Goal: Transaction & Acquisition: Purchase product/service

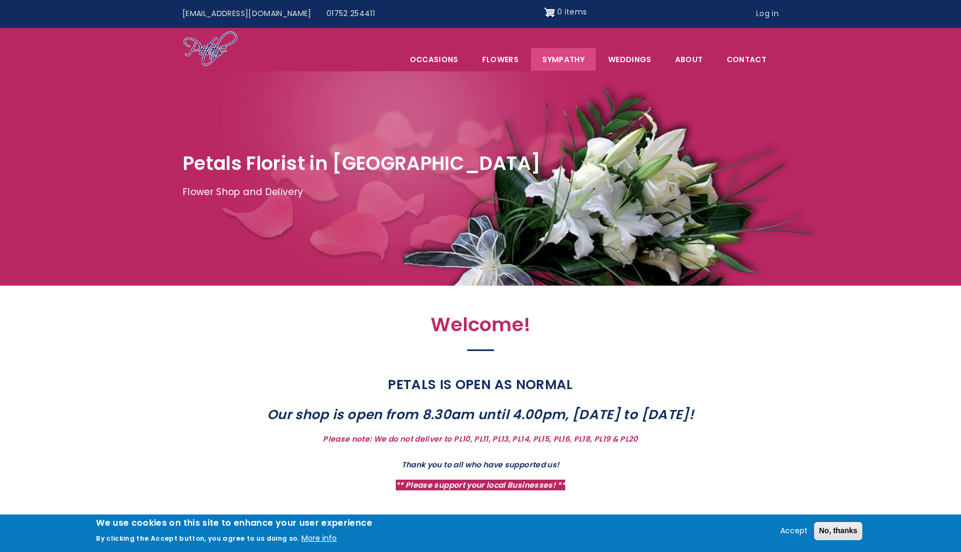
click at [577, 54] on link "Sympathy" at bounding box center [563, 59] width 65 height 23
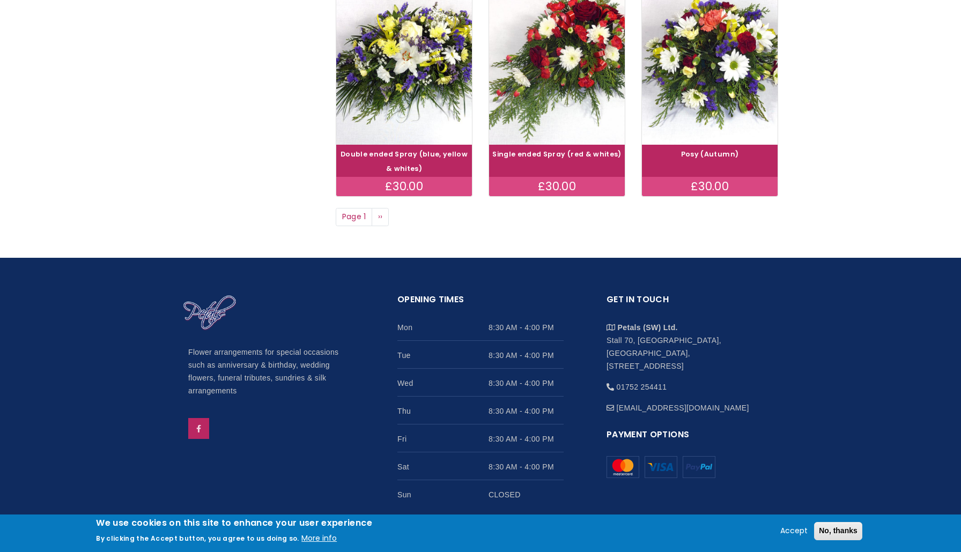
scroll to position [877, 0]
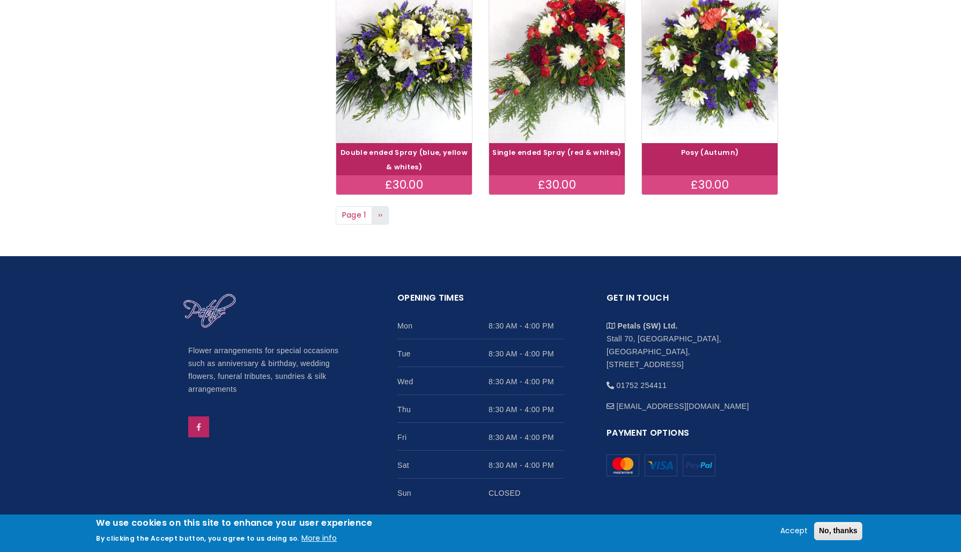
click at [379, 210] on span "››" at bounding box center [380, 215] width 5 height 11
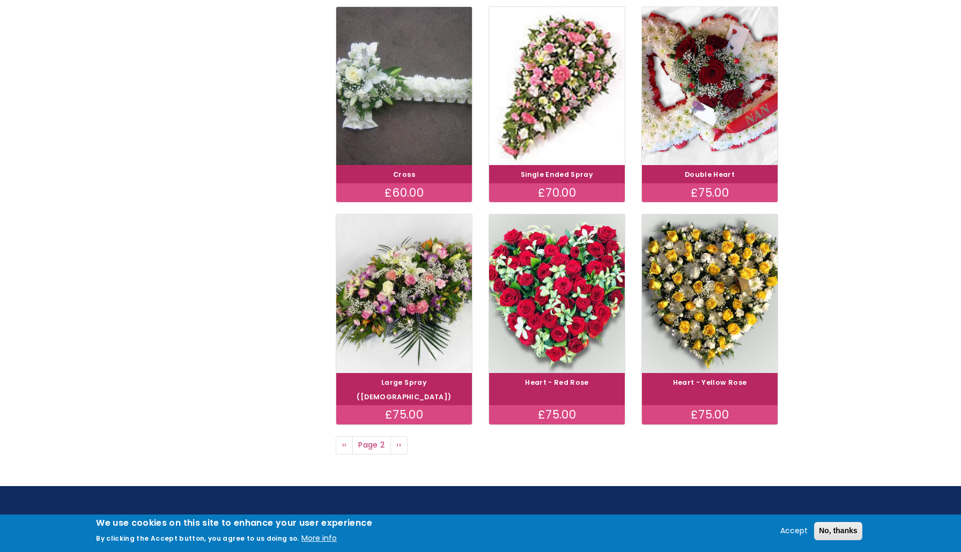
scroll to position [648, 0]
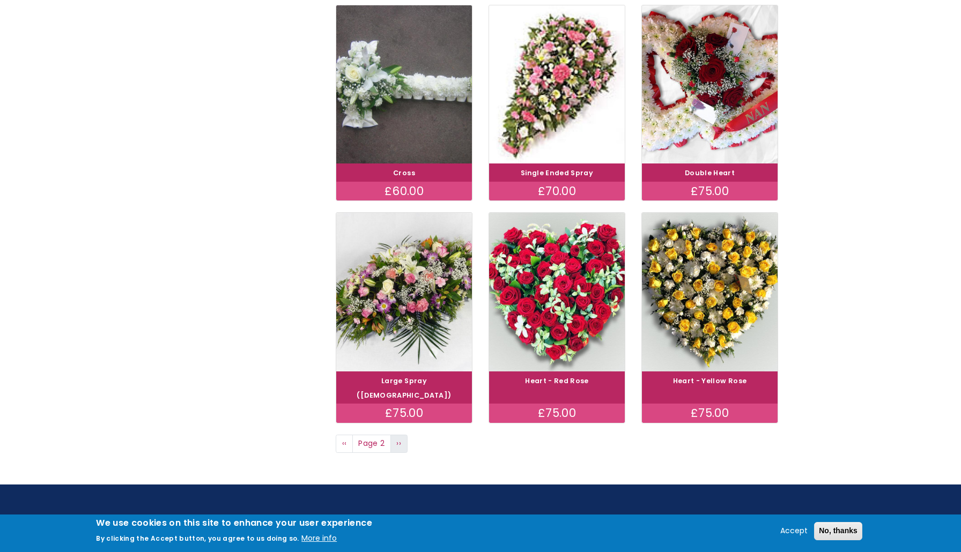
click at [402, 435] on link "Next page ››" at bounding box center [398, 444] width 17 height 18
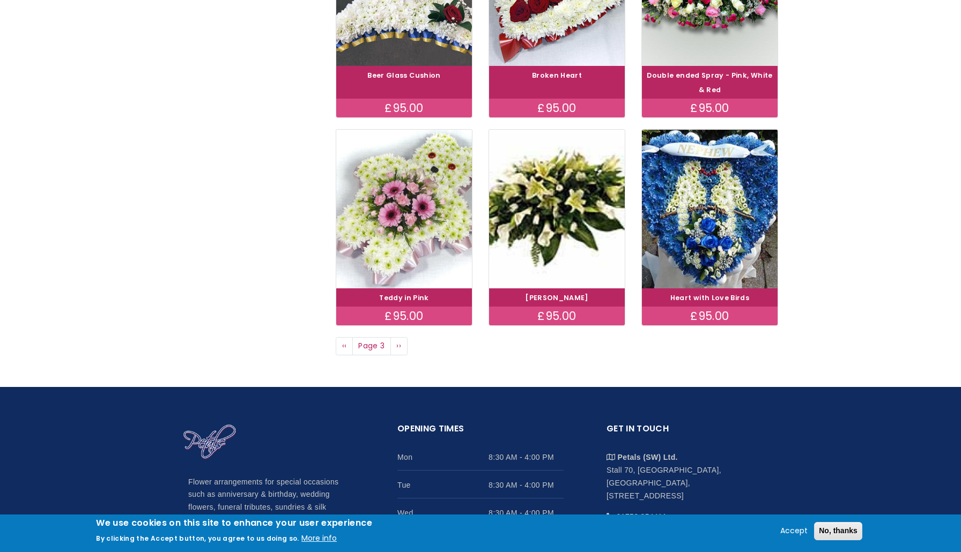
scroll to position [740, 0]
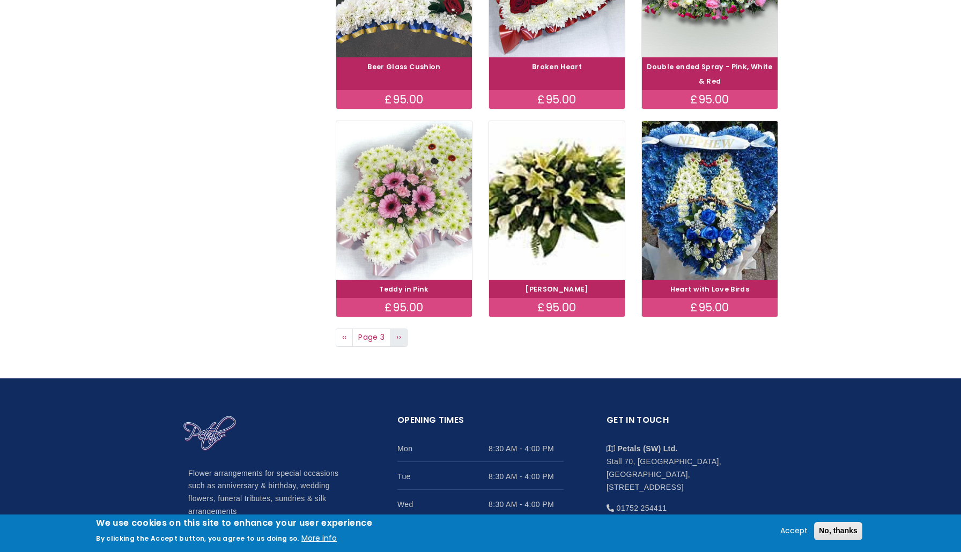
click at [399, 333] on span "››" at bounding box center [398, 337] width 5 height 11
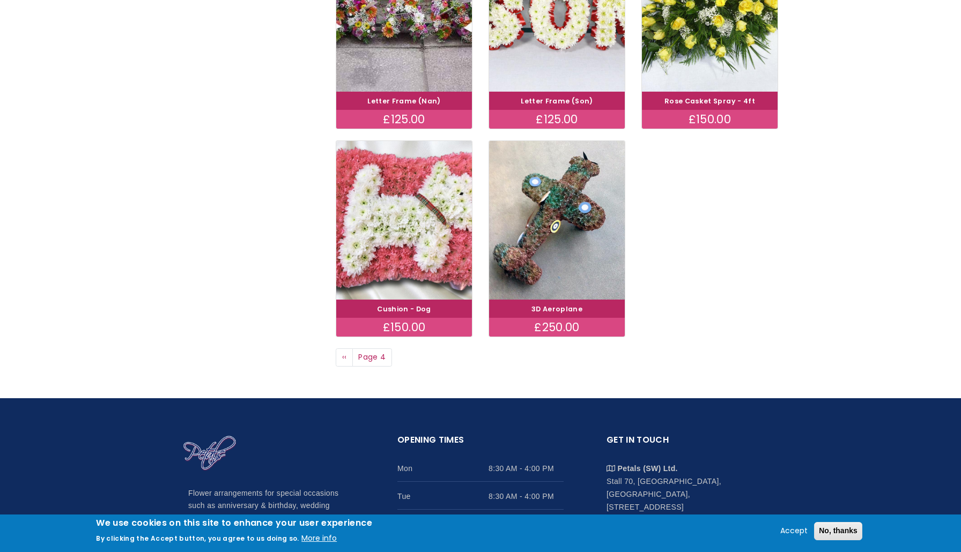
scroll to position [722, 0]
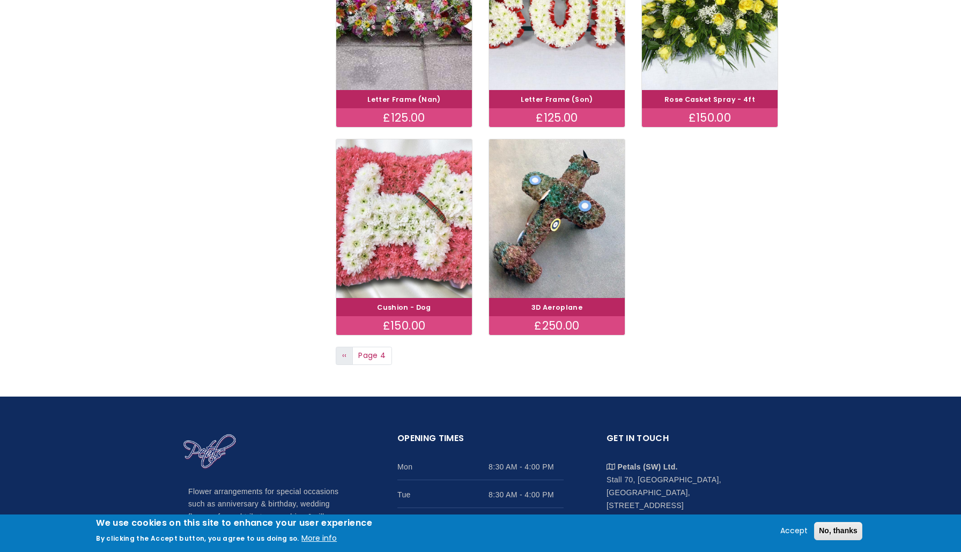
click at [344, 350] on span "‹‹" at bounding box center [344, 355] width 5 height 11
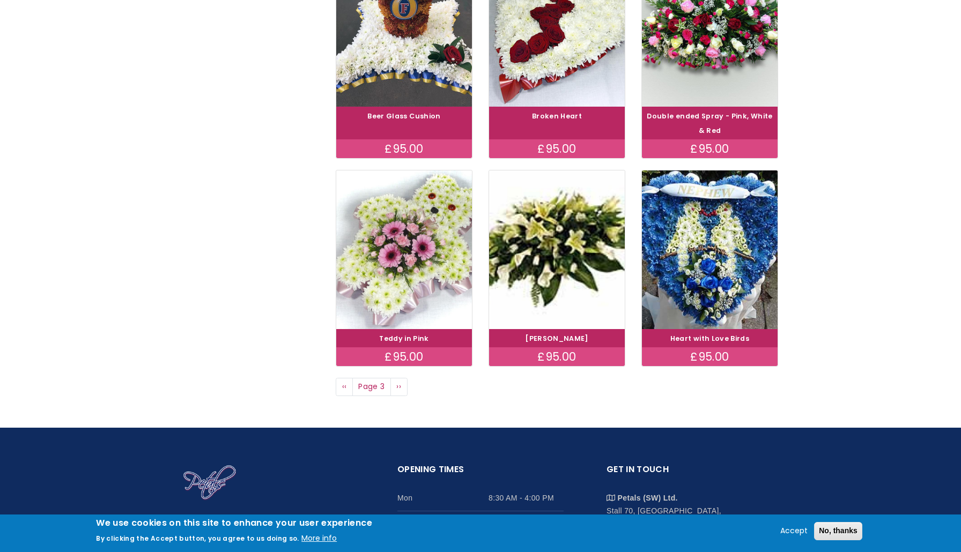
scroll to position [707, 0]
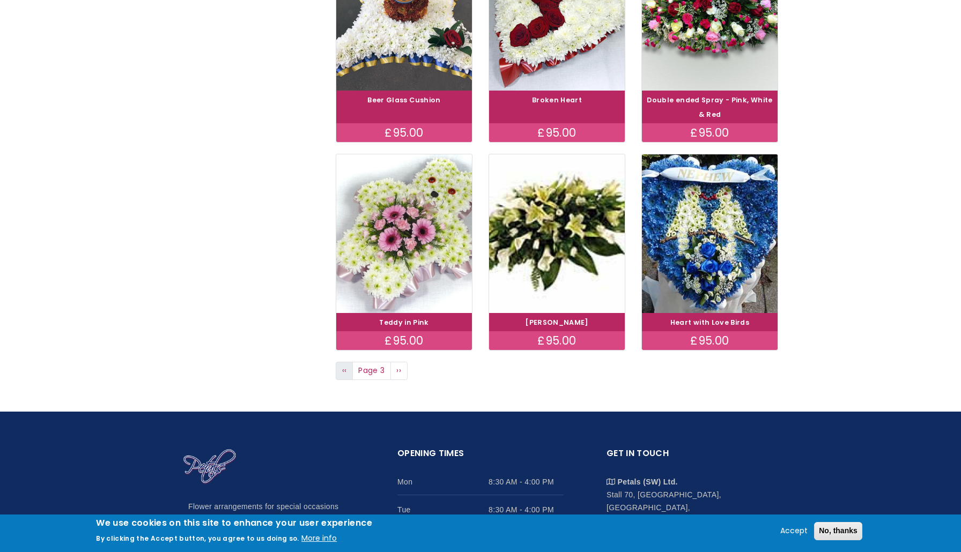
click at [349, 366] on link "Previous page ‹‹" at bounding box center [344, 371] width 17 height 18
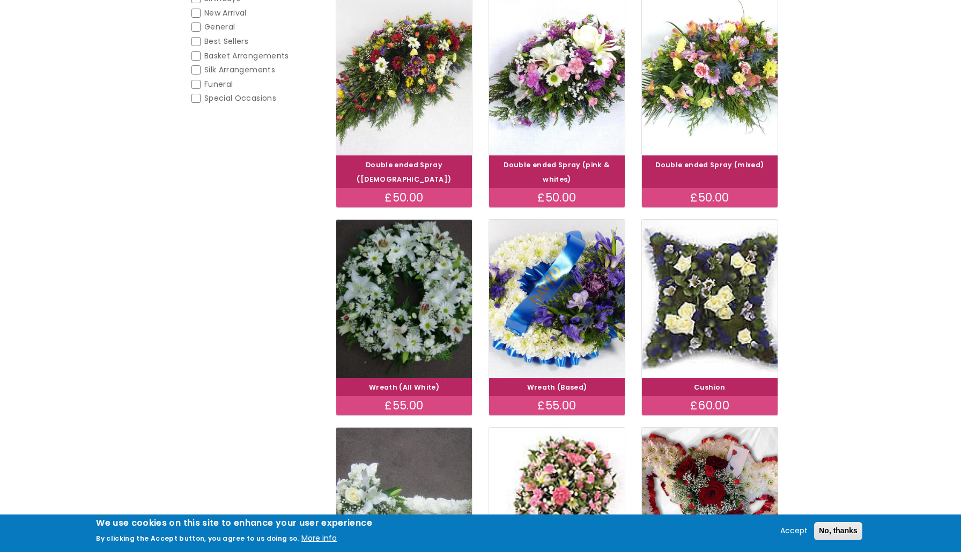
scroll to position [245, 0]
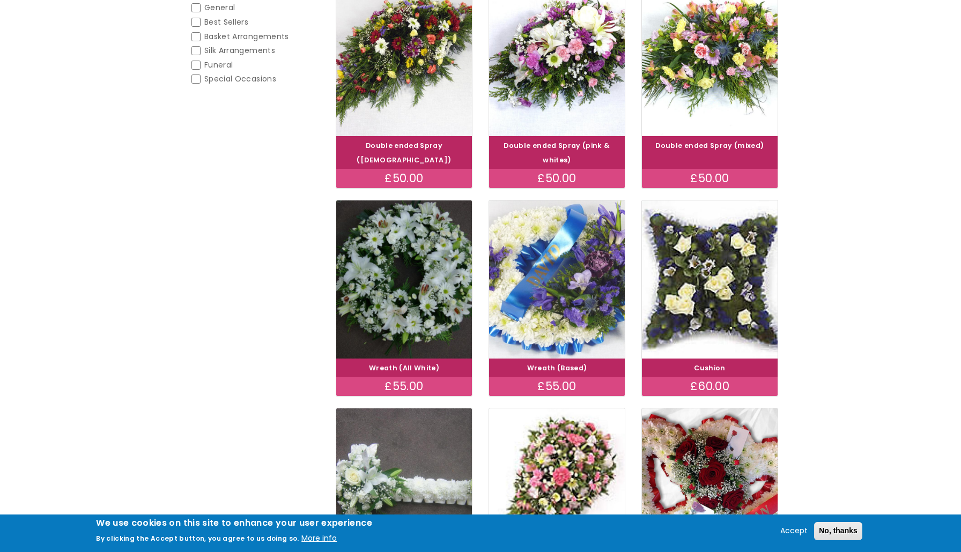
click at [556, 301] on img at bounding box center [557, 279] width 152 height 176
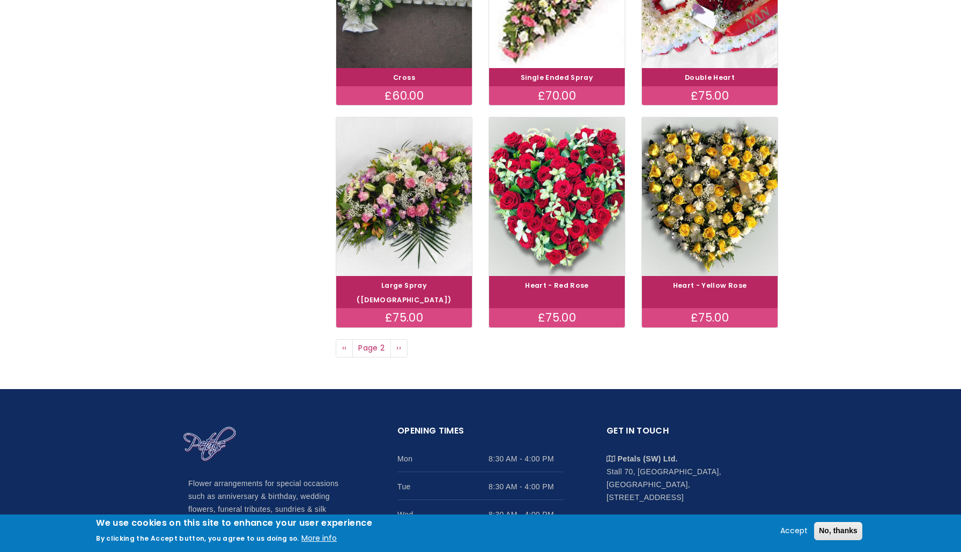
scroll to position [752, 0]
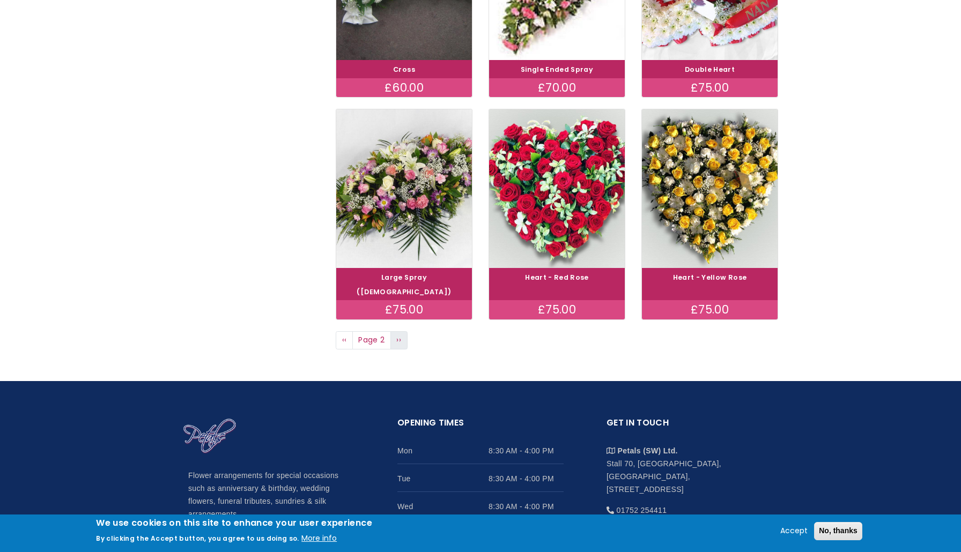
click at [397, 335] on span "››" at bounding box center [398, 340] width 5 height 11
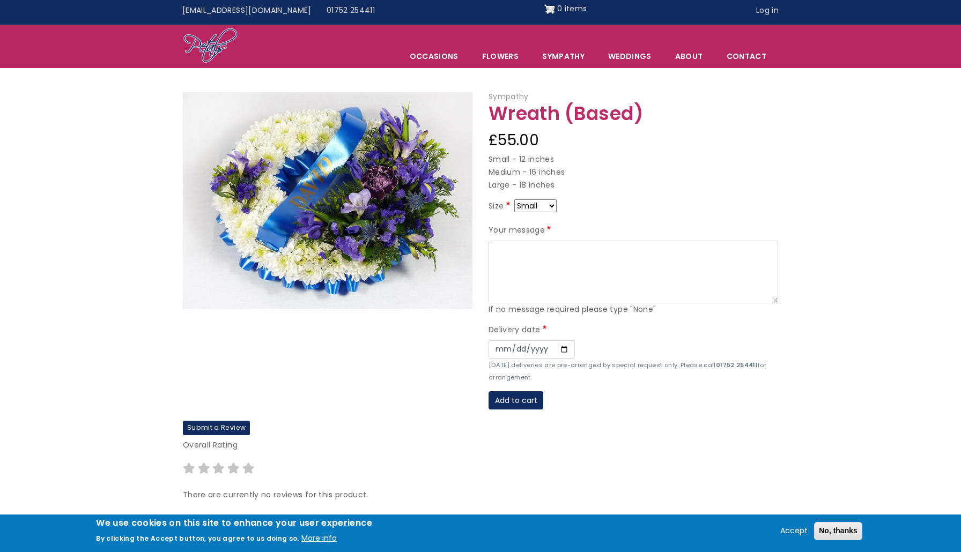
scroll to position [-4, 0]
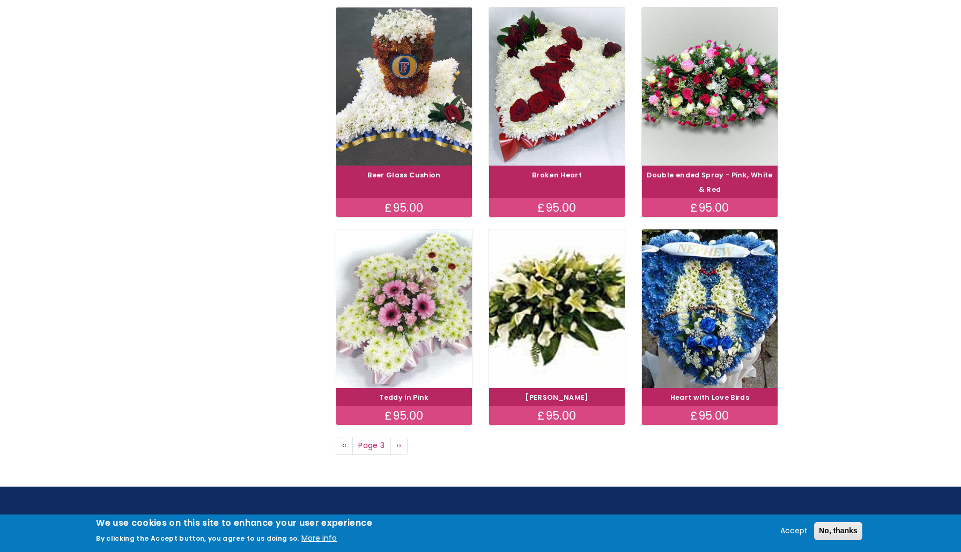
scroll to position [640, 0]
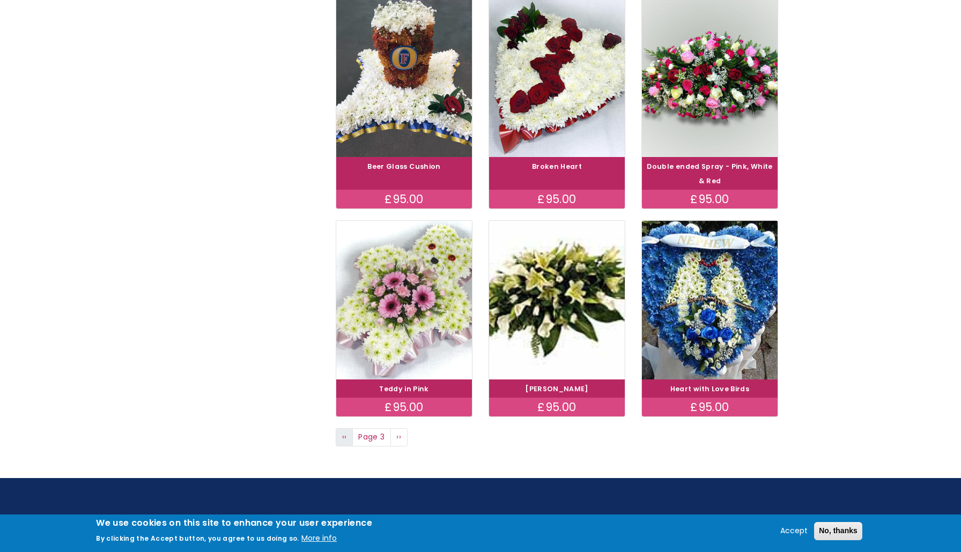
click at [341, 428] on link "Previous page ‹‹" at bounding box center [344, 437] width 17 height 18
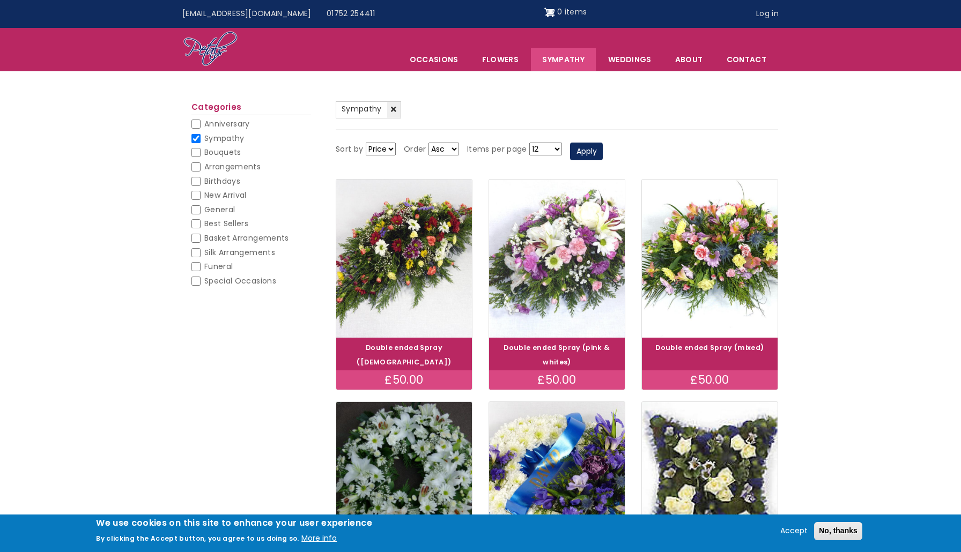
click at [582, 266] on img at bounding box center [557, 259] width 152 height 176
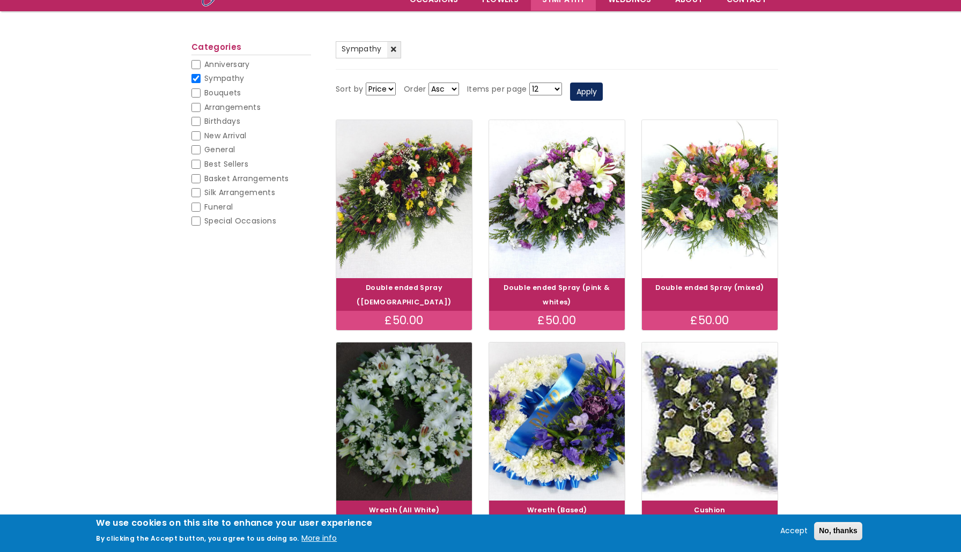
scroll to position [97, 0]
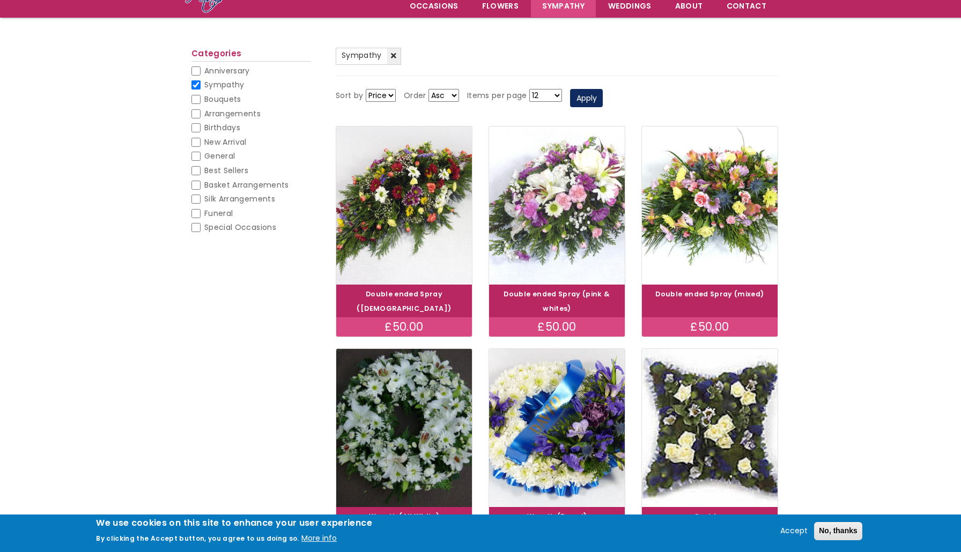
click at [597, 222] on img at bounding box center [557, 205] width 152 height 176
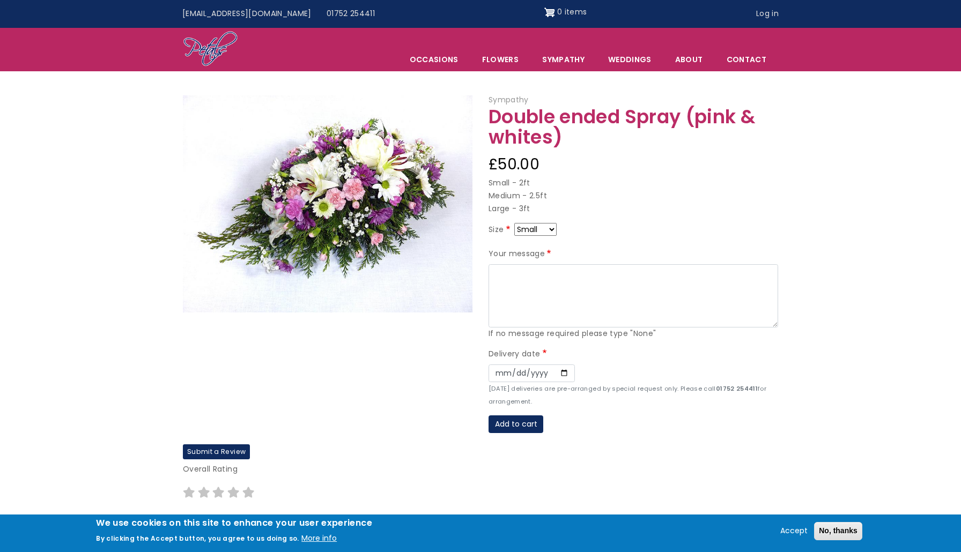
select select "10"
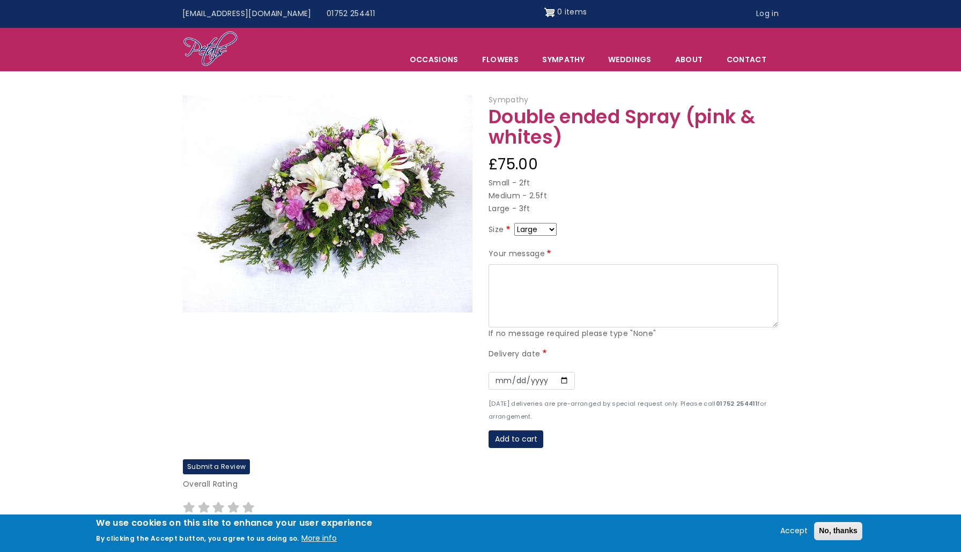
select select "9"
click at [535, 275] on textarea "Your message" at bounding box center [634, 295] width 290 height 63
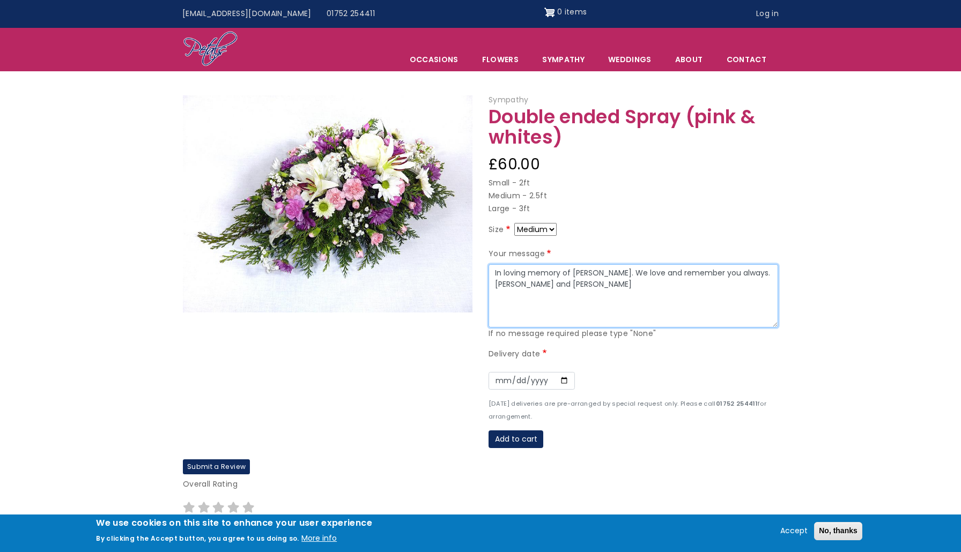
type textarea "In loving memory of Sarah. We love and remember you always. Tatiana and Vladisl…"
click at [503, 381] on input "Date" at bounding box center [532, 381] width 86 height 18
type input "2025-10-02"
click at [631, 375] on div "Date 2025-10-02" at bounding box center [634, 381] width 290 height 33
click at [493, 270] on textarea "In loving memory of Sarah. We love and remember you always. Tatiana and Vladisl…" at bounding box center [634, 295] width 290 height 63
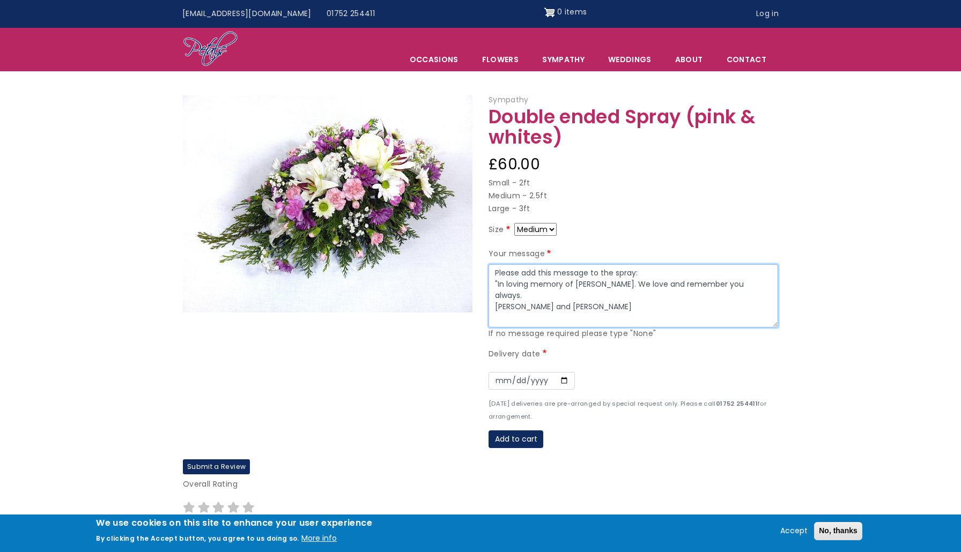
click at [596, 296] on textarea "Please add this message to the spray: "In loving memory of Sarah. We love and r…" at bounding box center [634, 295] width 290 height 63
click at [613, 271] on textarea "Please add this message to the spray: "In loving memory of Sarah. We love and r…" at bounding box center [634, 295] width 290 height 63
click at [609, 317] on textarea "Please add this message to this spray: "In loving memory of Sarah. We love and …" at bounding box center [634, 295] width 290 height 63
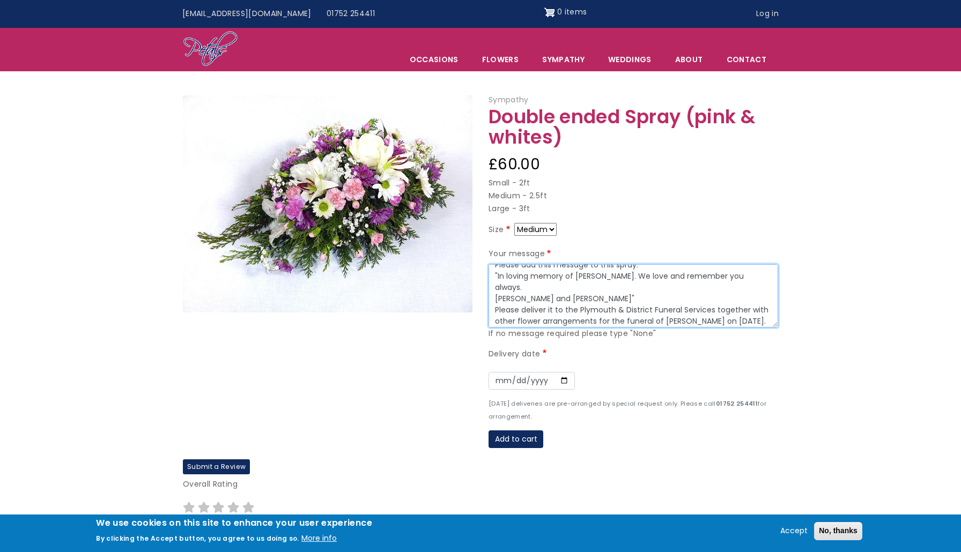
scroll to position [2, 0]
click at [551, 269] on textarea "Please add this message to this spray: "In loving memory of Sarah. We love and …" at bounding box center [634, 295] width 290 height 63
click at [563, 312] on textarea "Please add the following message to this spray: "In loving memory of Sarah. We …" at bounding box center [634, 295] width 290 height 63
click at [529, 316] on textarea "Please add the following message to this spray: "In loving memory of Sarah. We …" at bounding box center [634, 295] width 290 height 63
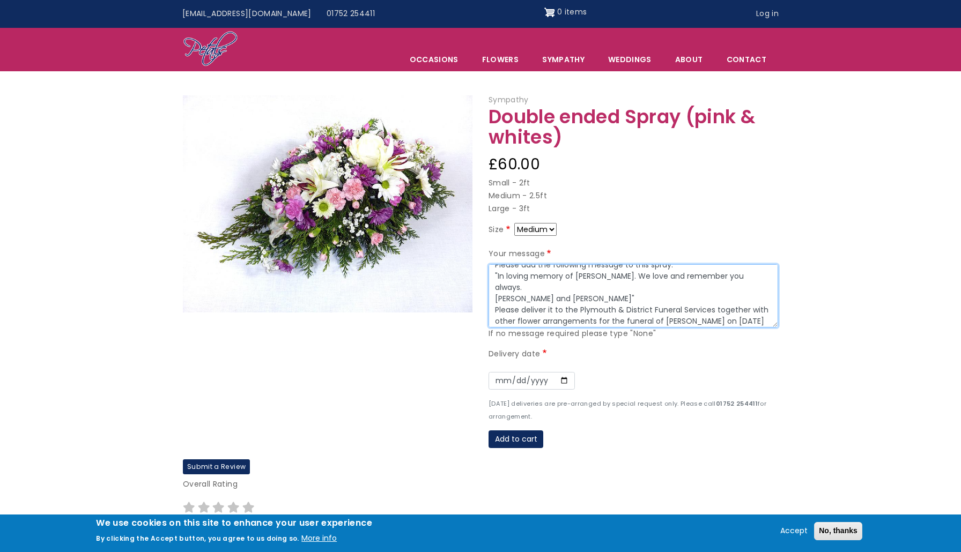
click at [714, 315] on textarea "Please add the following message to this spray: "In loving memory of Sarah. We …" at bounding box center [634, 295] width 290 height 63
click at [521, 318] on textarea "Please add the following message to this spray: "In loving memory of Sarah. We …" at bounding box center [634, 295] width 290 height 63
click at [557, 312] on textarea "Please add the following message to this spray: "In loving memory of Sarah. We …" at bounding box center [634, 295] width 290 height 63
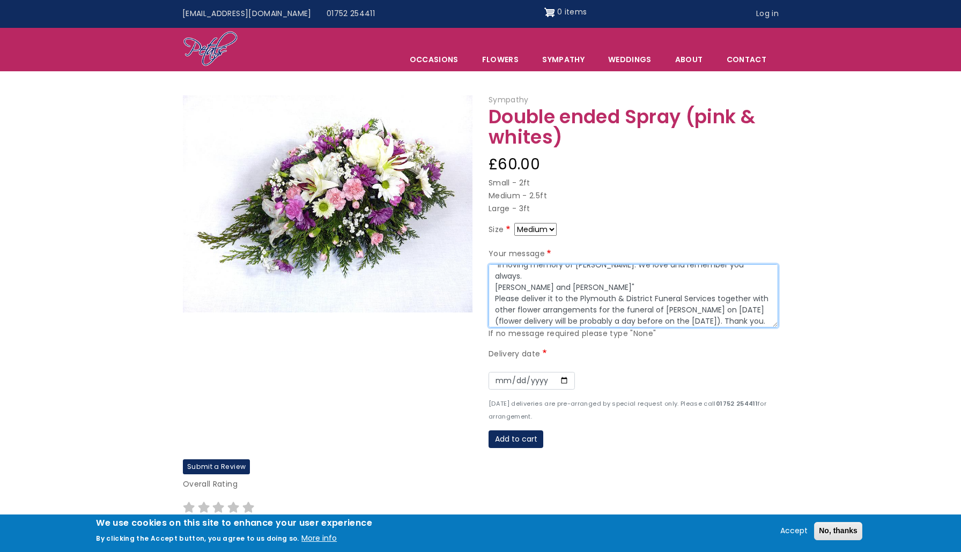
click at [696, 307] on textarea "Please add the following message to this spray: "In loving memory of Sarah. We …" at bounding box center [634, 295] width 290 height 63
type textarea "Please add the following message to this spray: "In loving memory of Sarah. We …"
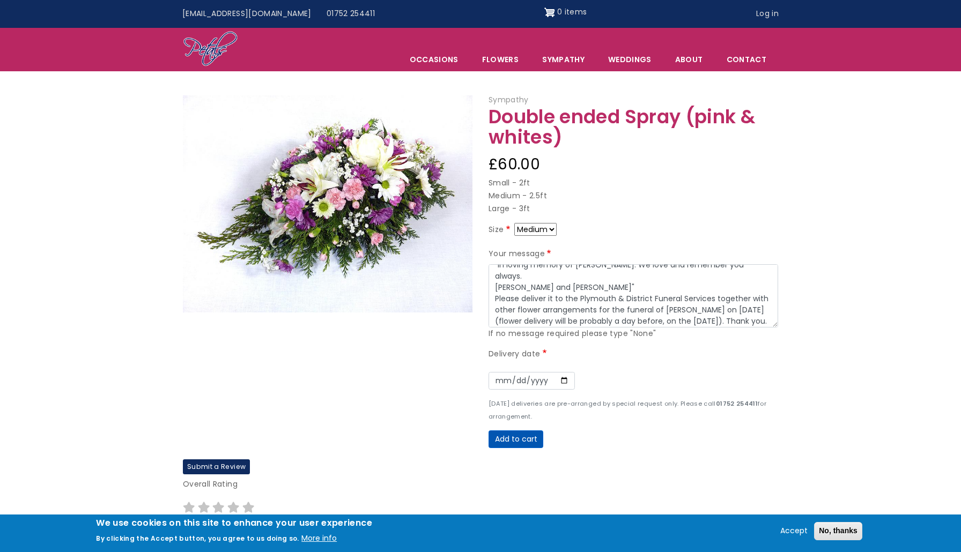
click at [516, 441] on button "Add to cart" at bounding box center [516, 440] width 55 height 18
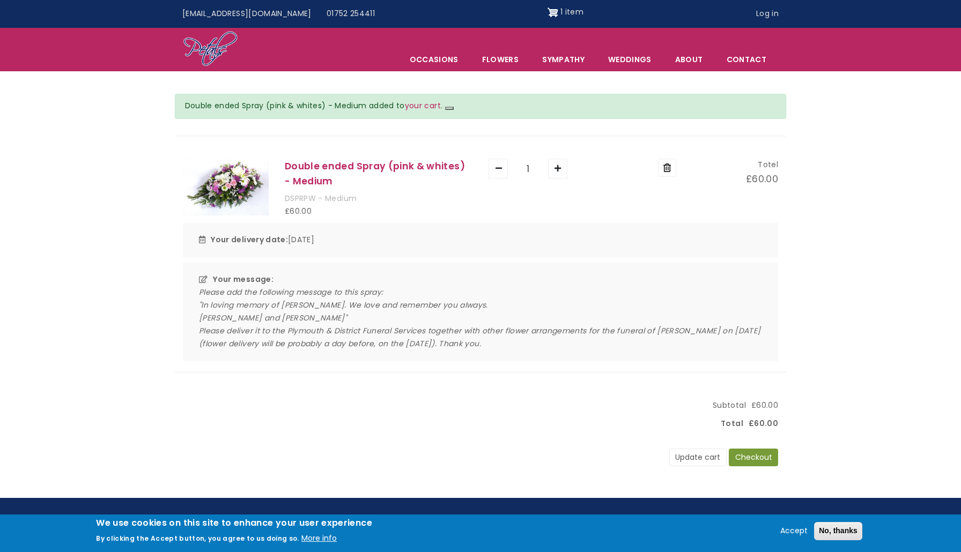
click at [752, 450] on button "Checkout" at bounding box center [753, 458] width 49 height 18
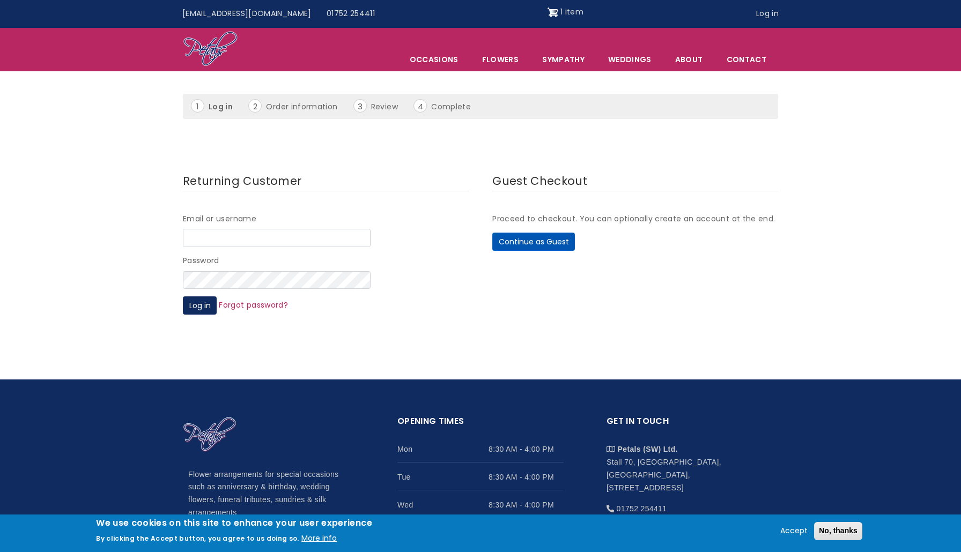
click at [546, 245] on button "Continue as Guest" at bounding box center [533, 242] width 83 height 18
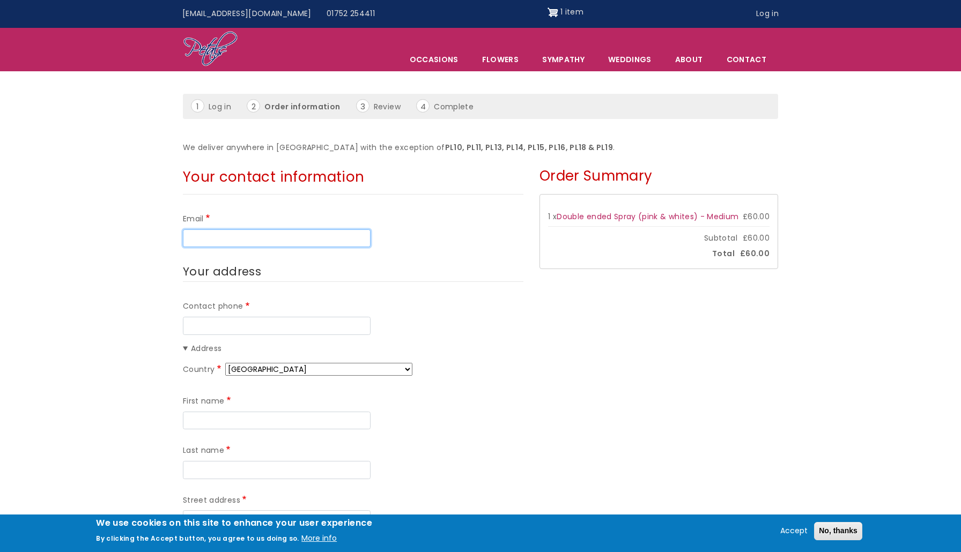
click at [316, 231] on input "Email" at bounding box center [277, 239] width 188 height 18
type input "[EMAIL_ADDRESS][DOMAIN_NAME]"
click at [268, 319] on input "Contact phone" at bounding box center [277, 326] width 188 height 18
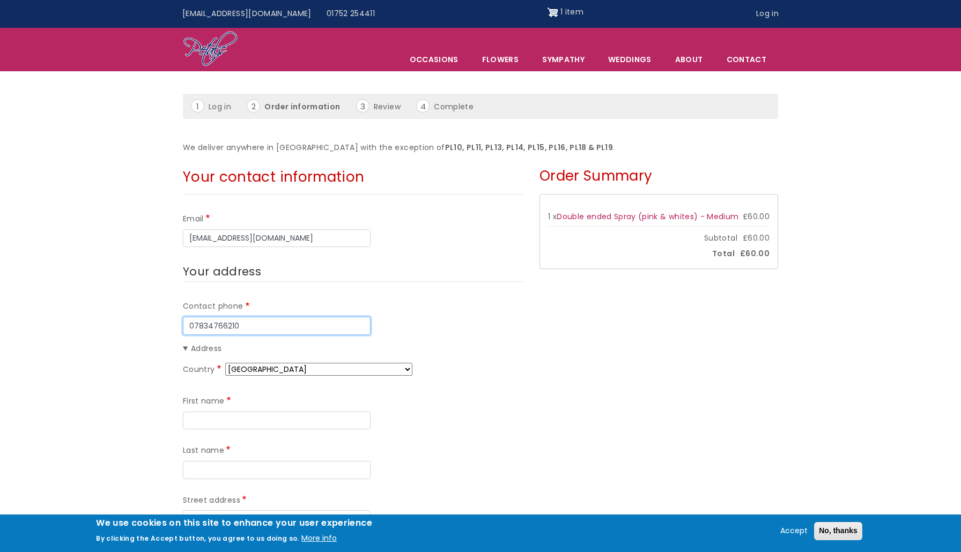
type input "07834766210"
click at [338, 417] on input "First name" at bounding box center [277, 421] width 188 height 18
type input "Anastasia"
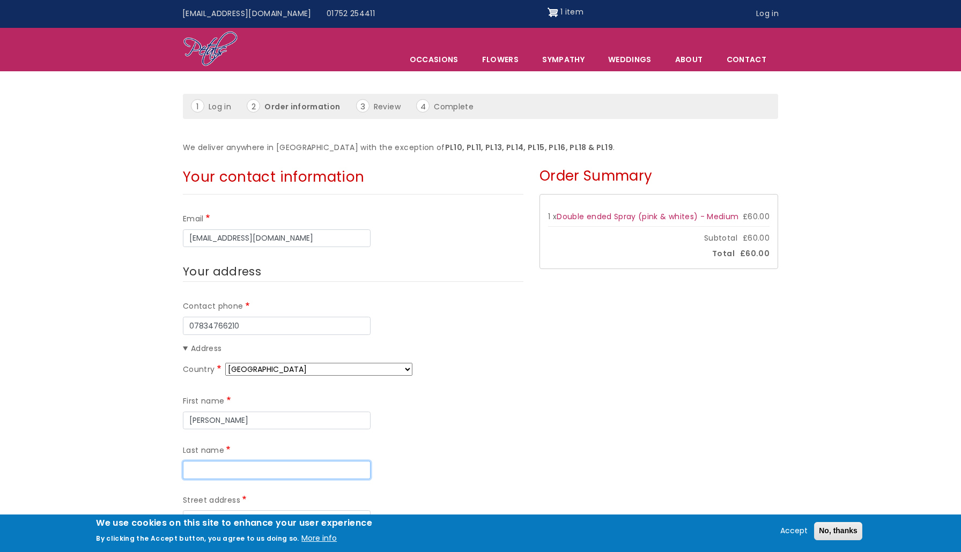
click at [344, 466] on input "Last name" at bounding box center [277, 470] width 188 height 18
type input "Bevan"
click at [514, 456] on div "First name Anastasia Last name Bevan" at bounding box center [353, 437] width 341 height 99
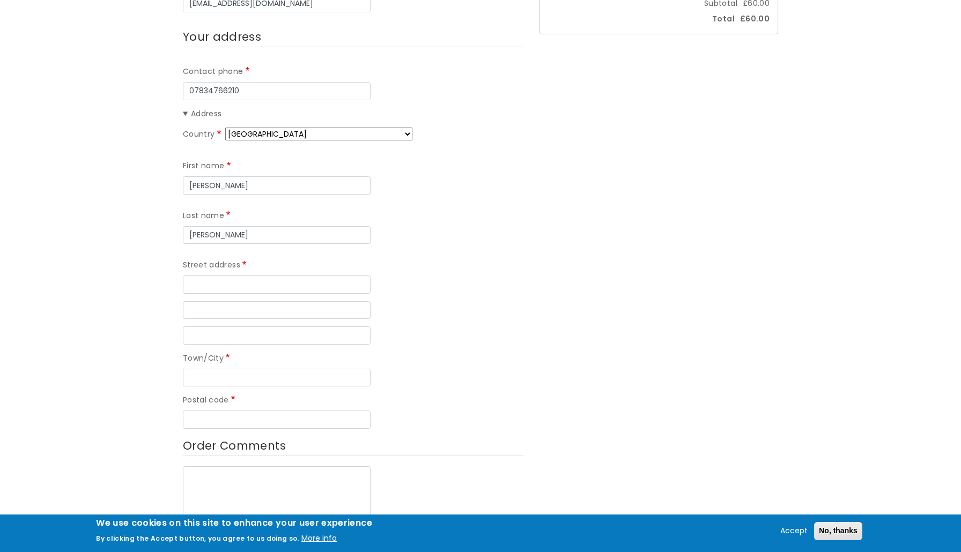
scroll to position [298, 0]
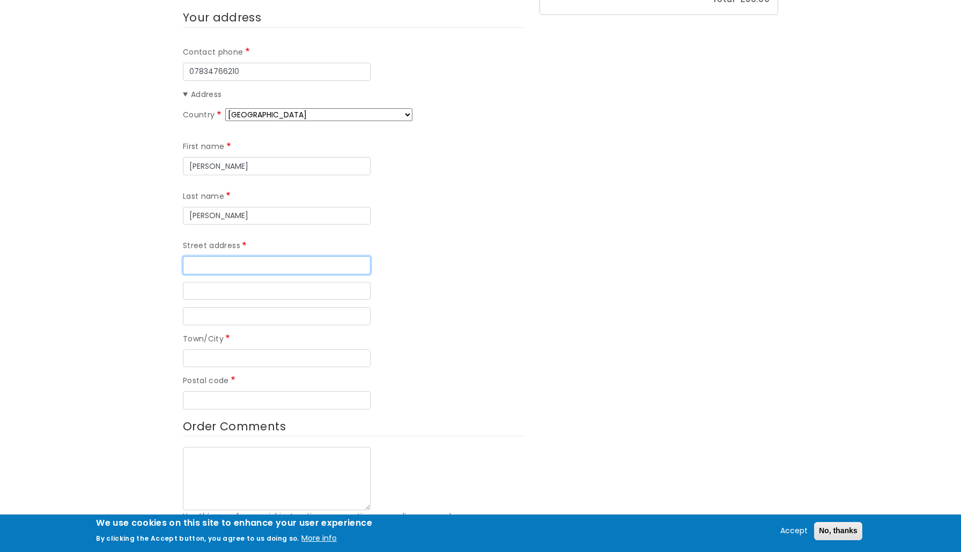
click at [222, 263] on input "Street address" at bounding box center [277, 265] width 188 height 18
type input "2"
type input "High Barn"
click at [226, 353] on input "Town/City" at bounding box center [277, 359] width 188 height 18
click at [228, 286] on input "Street address line 2" at bounding box center [277, 291] width 188 height 18
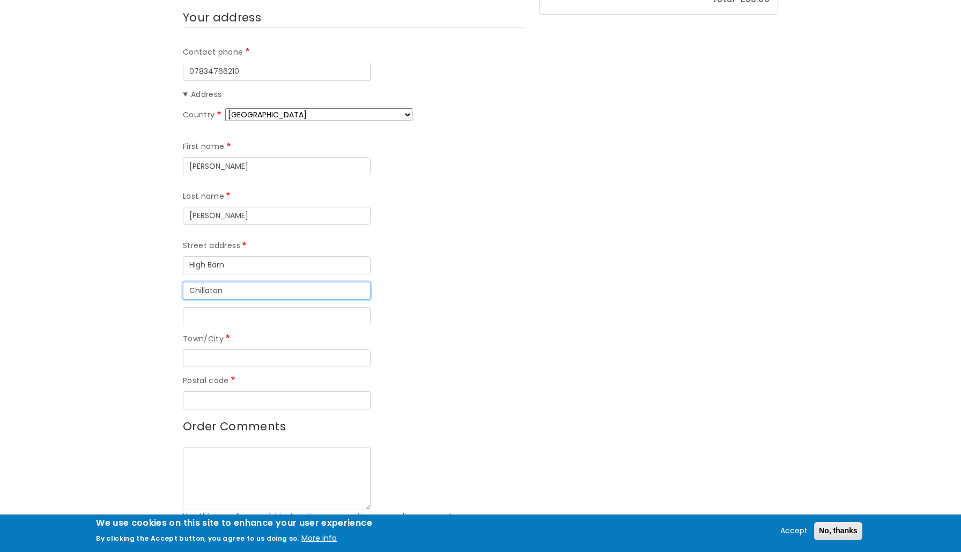
type input "Chillaton"
click at [232, 316] on input "Street address line 3" at bounding box center [277, 316] width 188 height 18
type input "Loddiswell"
click at [237, 353] on input "Town/City" at bounding box center [277, 359] width 188 height 18
type input "Kingsbridge"
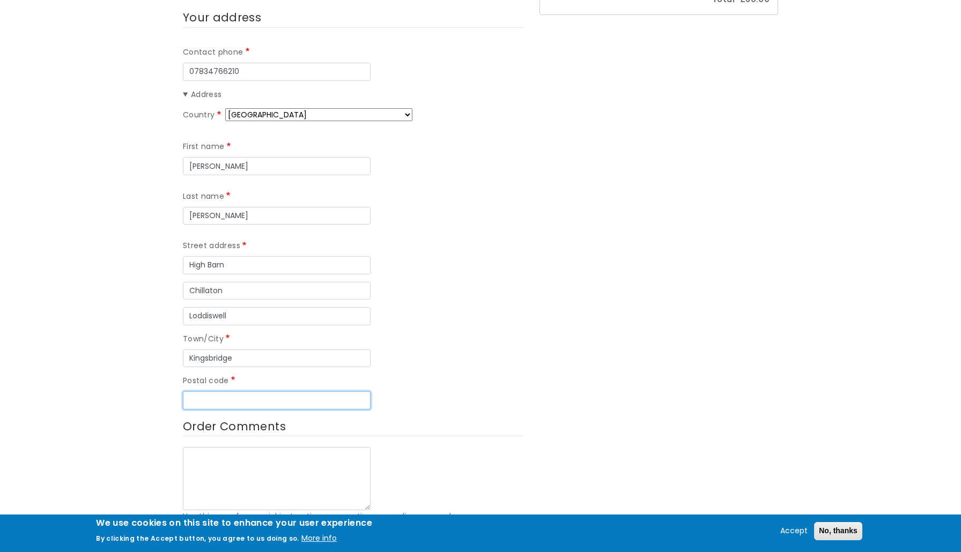
click at [257, 393] on input "Postal code" at bounding box center [277, 400] width 188 height 18
type input "TQ7 4ER"
click at [469, 410] on div "Contact phone 07834766210 Address Country Afghanistan Åland Islands Albania Alg…" at bounding box center [353, 284] width 341 height 477
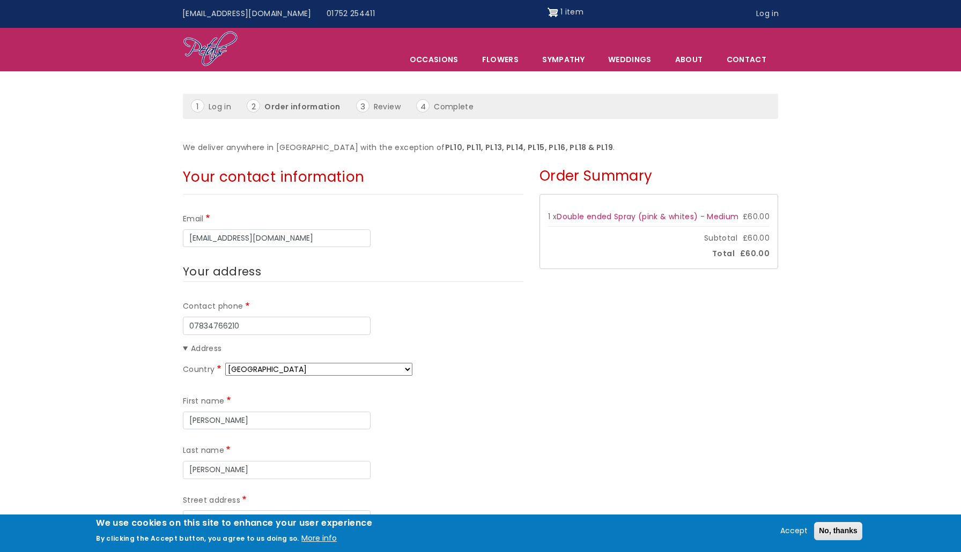
scroll to position [0, 0]
